Goal: Task Accomplishment & Management: Manage account settings

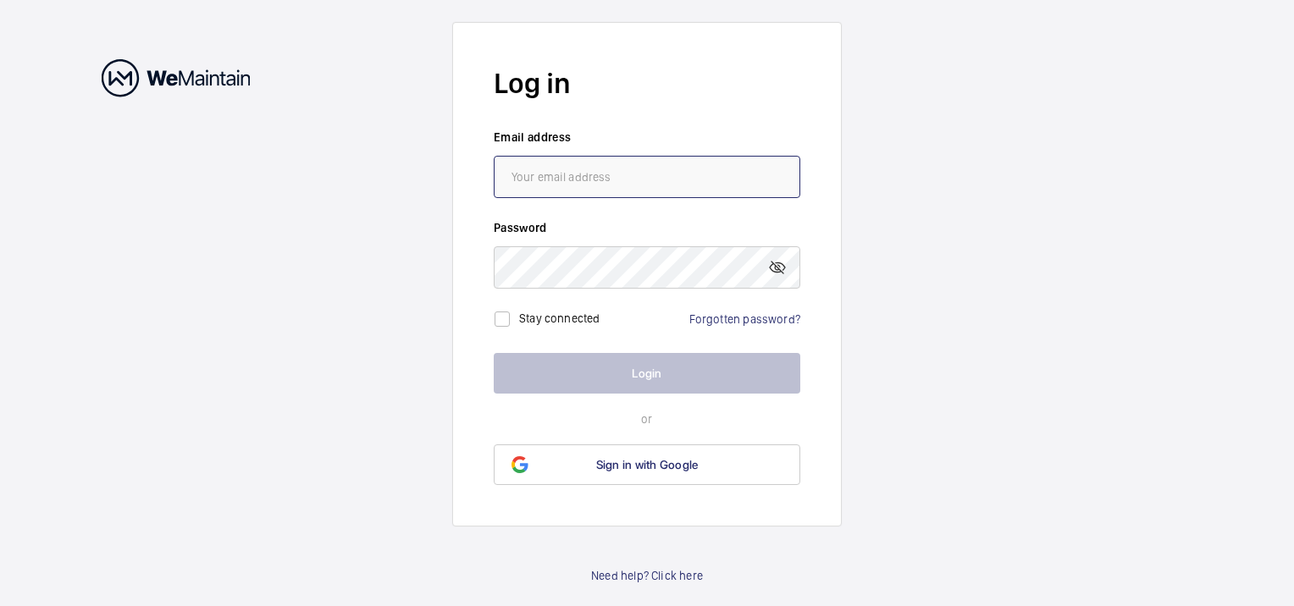
click at [617, 183] on input "email" at bounding box center [647, 177] width 306 height 42
type input "[EMAIL_ADDRESS][DOMAIN_NAME]"
click at [726, 315] on link "Forgotten password?" at bounding box center [744, 319] width 111 height 14
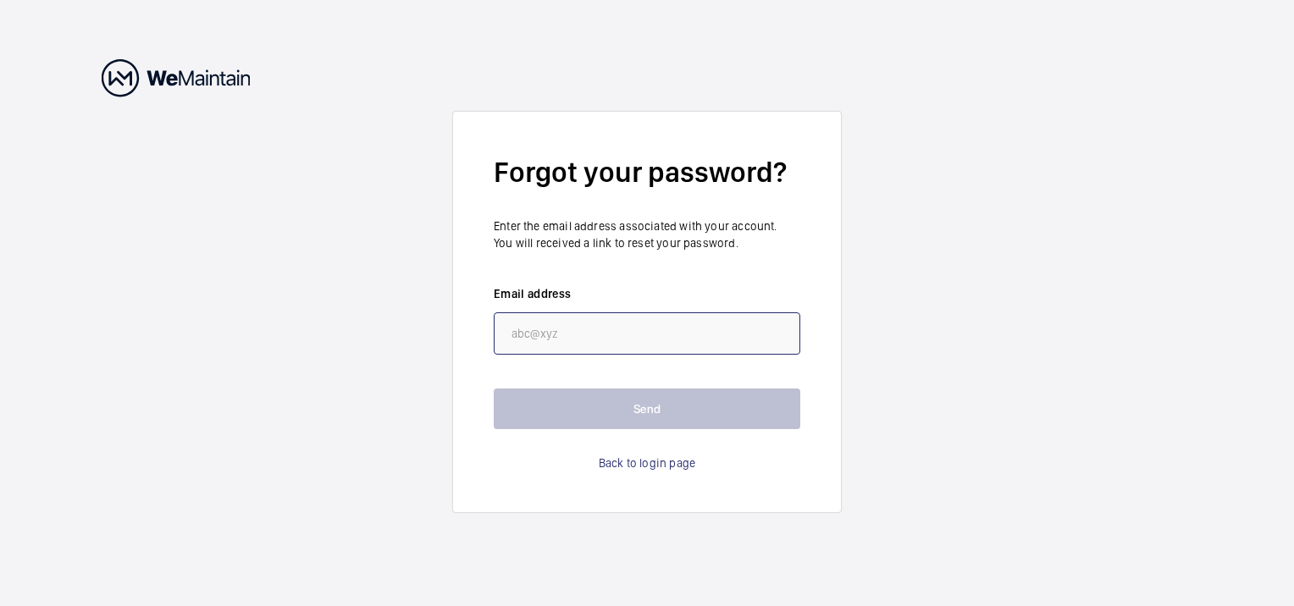
click at [726, 315] on input "email" at bounding box center [647, 333] width 306 height 42
